Goal: Check status: Check status

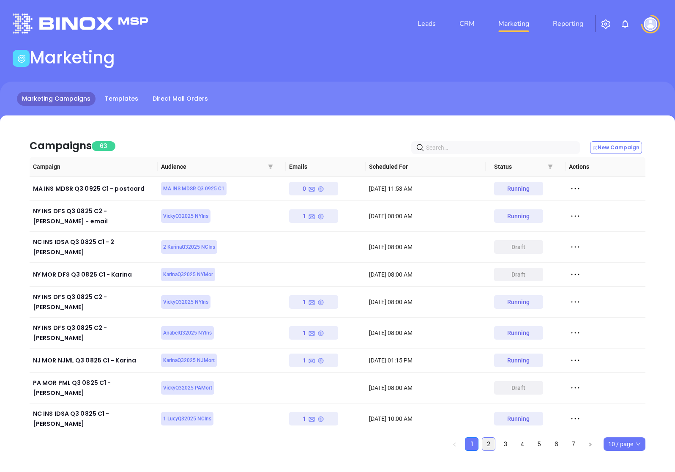
click at [489, 437] on link "2" at bounding box center [488, 443] width 13 height 13
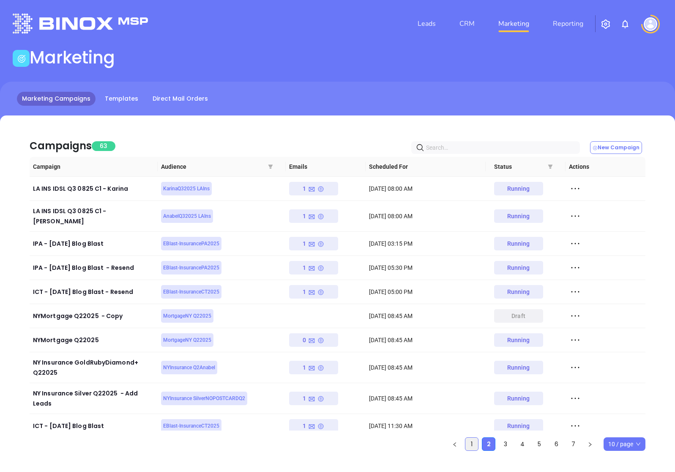
click at [474, 442] on link "1" at bounding box center [471, 443] width 13 height 13
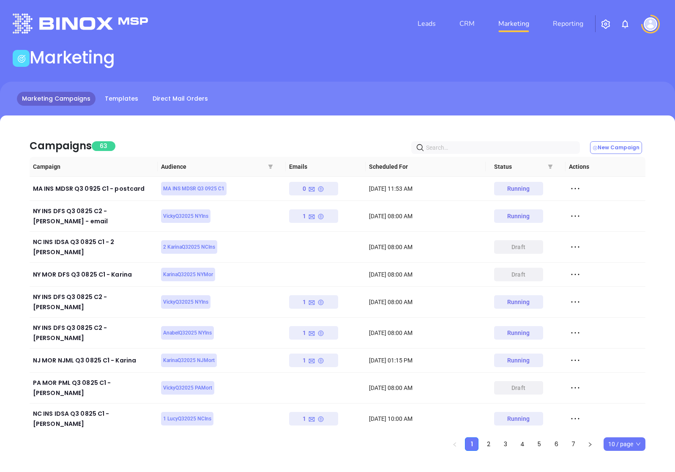
click at [482, 145] on input "text" at bounding box center [497, 147] width 142 height 9
paste input "PA INS PIDSA Q3 0925 C1"
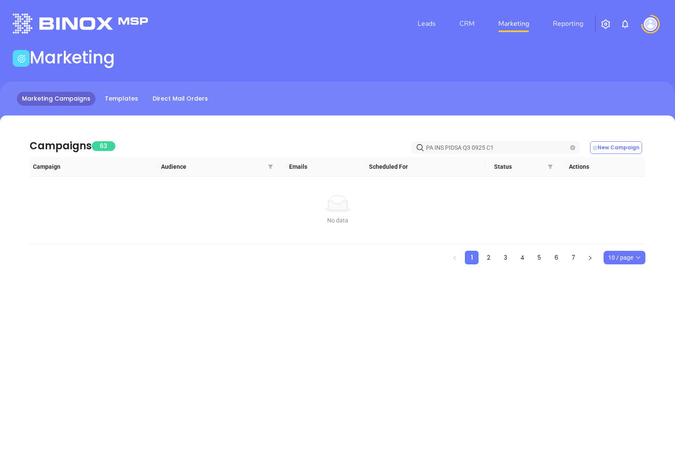
drag, startPoint x: 499, startPoint y: 148, endPoint x: 474, endPoint y: 145, distance: 25.6
click at [474, 145] on input "PA INS PIDSA Q3 0925 C1" at bounding box center [497, 147] width 142 height 9
type input "PA INS PIDSA Q3"
drag, startPoint x: 480, startPoint y: 150, endPoint x: 334, endPoint y: 148, distance: 146.3
click at [334, 148] on div "Campaigns 63 PA INS PIDSA Q3 New Campaign" at bounding box center [338, 142] width 616 height 29
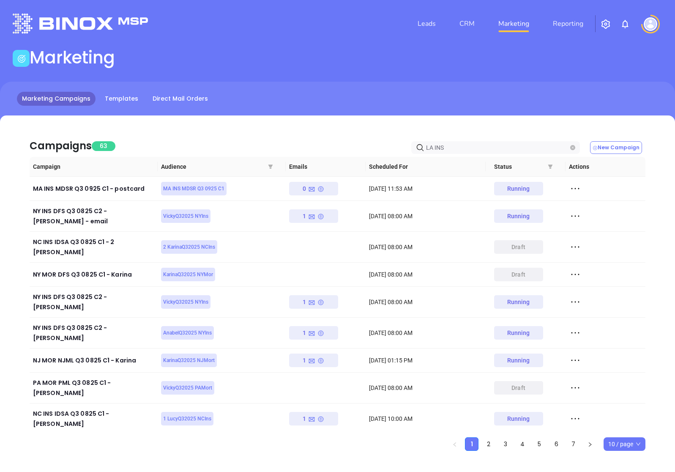
type input "LA INS"
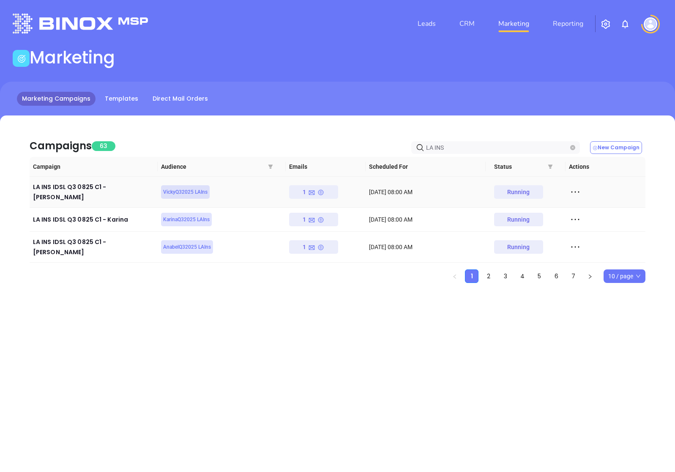
click at [574, 189] on icon at bounding box center [575, 192] width 13 height 13
click at [590, 205] on div "View Report" at bounding box center [614, 203] width 77 height 9
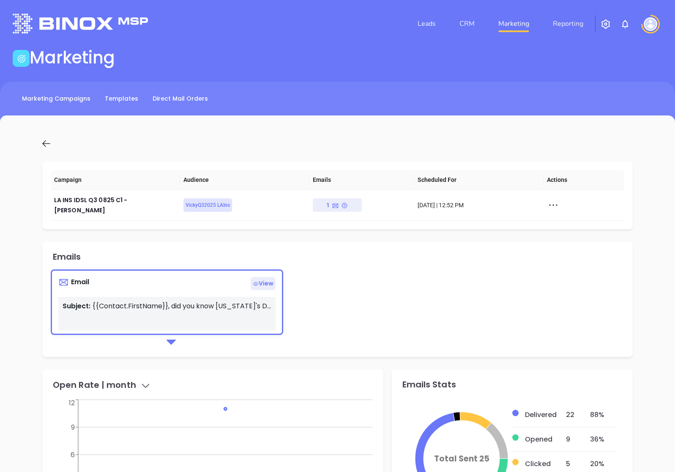
click at [46, 141] on icon at bounding box center [46, 143] width 11 height 11
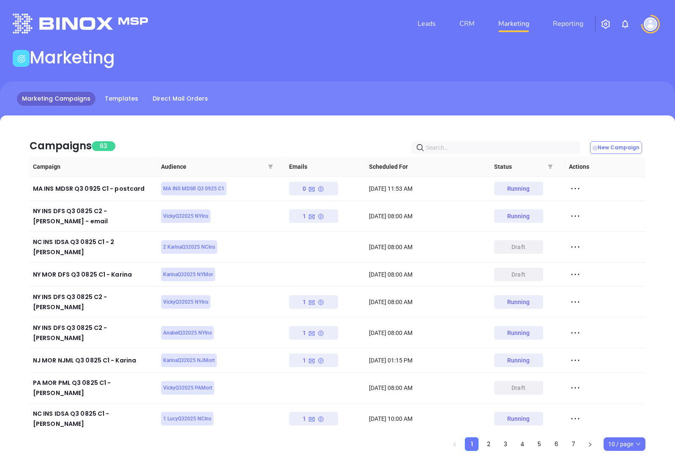
click at [513, 152] on input "text" at bounding box center [497, 147] width 142 height 9
type input "la ins"
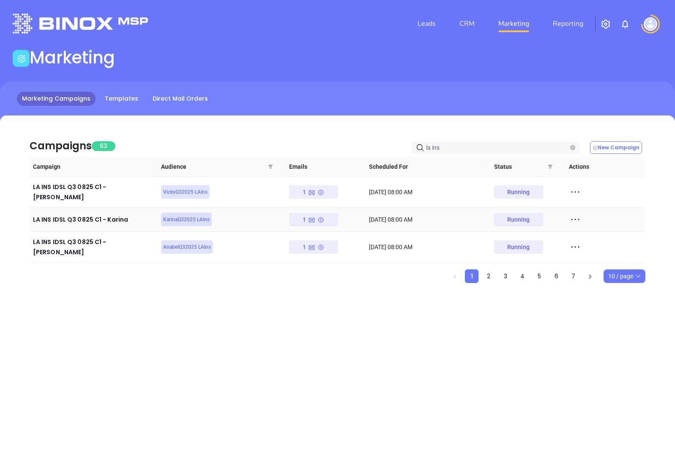
click at [574, 213] on icon at bounding box center [575, 219] width 13 height 13
click at [583, 225] on div "View Report" at bounding box center [614, 227] width 77 height 9
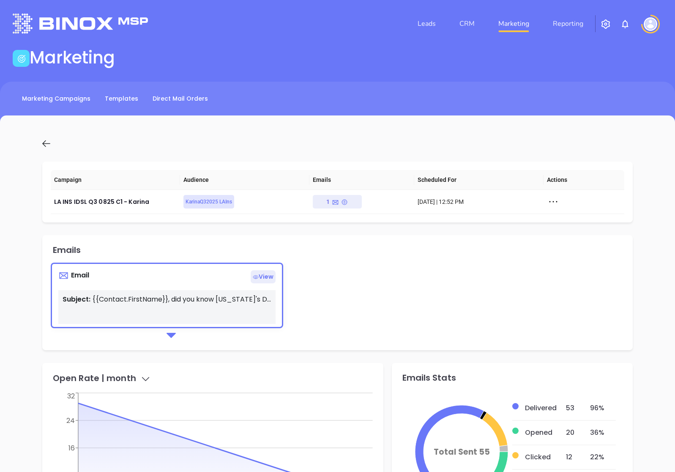
click at [46, 140] on icon at bounding box center [46, 143] width 11 height 11
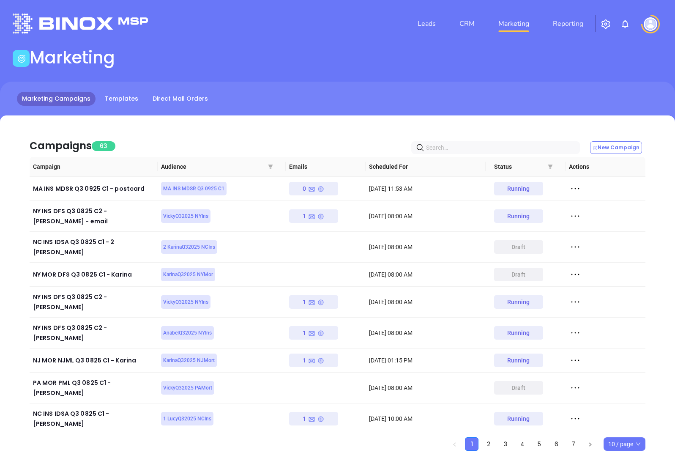
click at [473, 144] on input "text" at bounding box center [497, 147] width 142 height 9
type input "la ins"
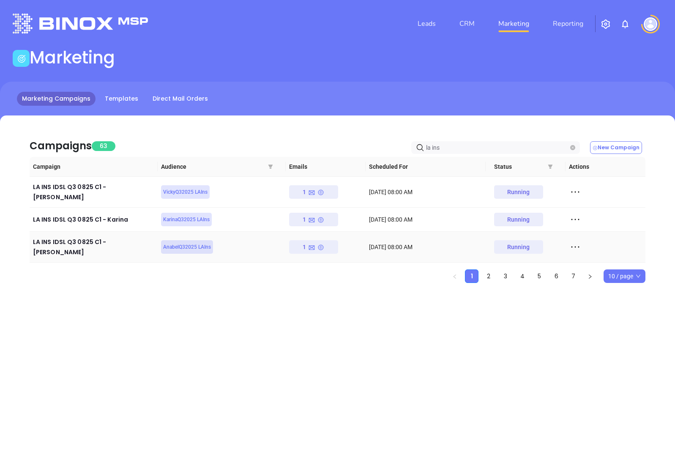
click at [576, 240] on icon at bounding box center [575, 246] width 13 height 13
click at [584, 254] on div "View Report" at bounding box center [614, 251] width 77 height 9
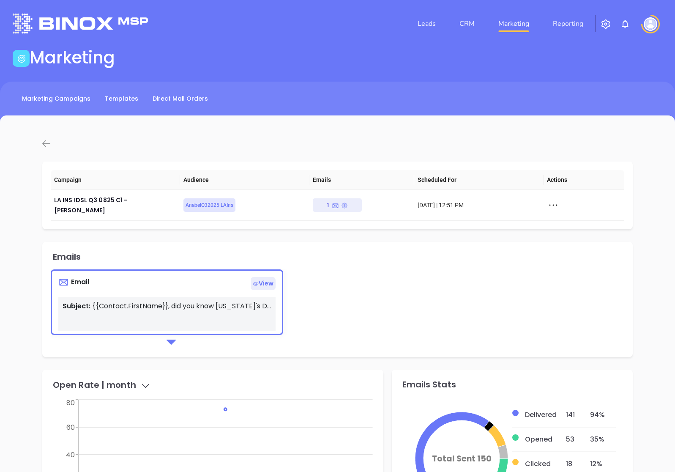
click at [43, 143] on icon at bounding box center [46, 143] width 8 height 7
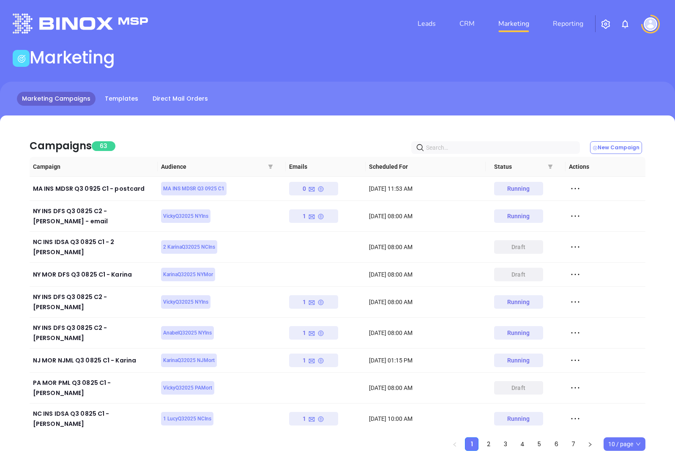
click at [461, 147] on input "text" at bounding box center [497, 147] width 142 height 9
type input "ny ins"
